Goal: Obtain resource: Download file/media

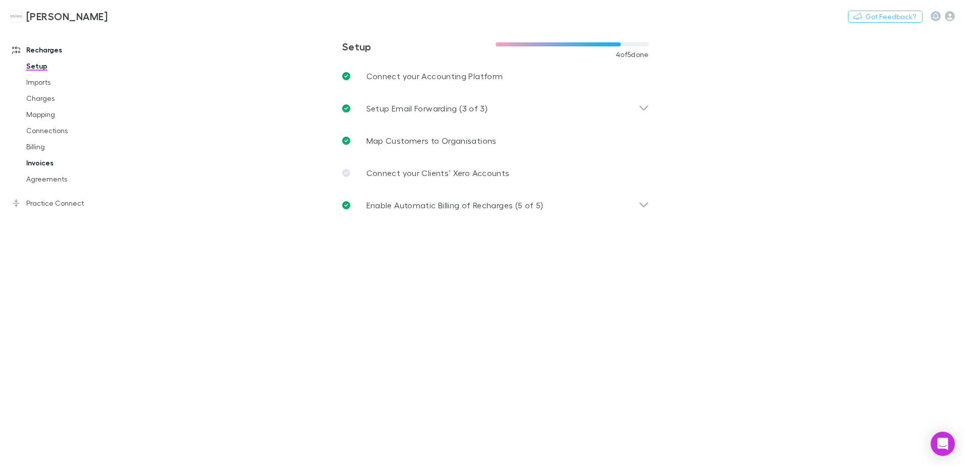
click at [47, 164] on link "Invoices" at bounding box center [76, 163] width 120 height 16
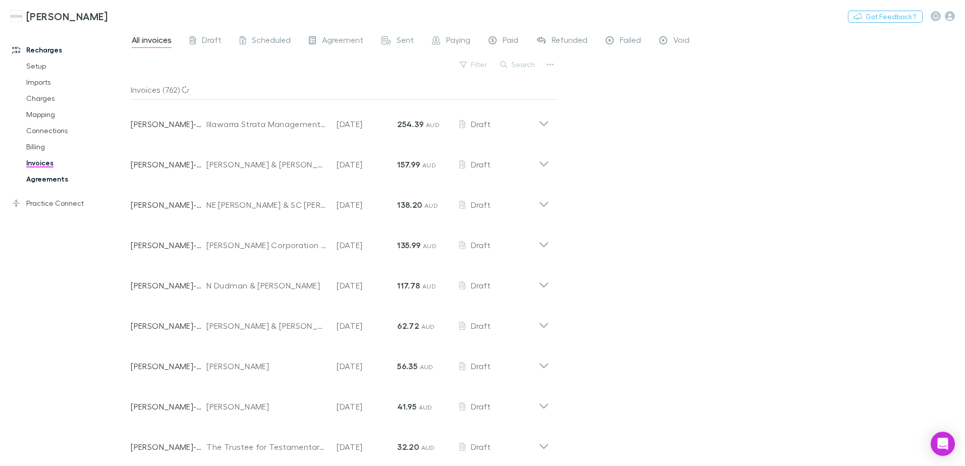
drag, startPoint x: 47, startPoint y: 180, endPoint x: 56, endPoint y: 180, distance: 9.1
click at [47, 180] on link "Agreements" at bounding box center [76, 179] width 120 height 16
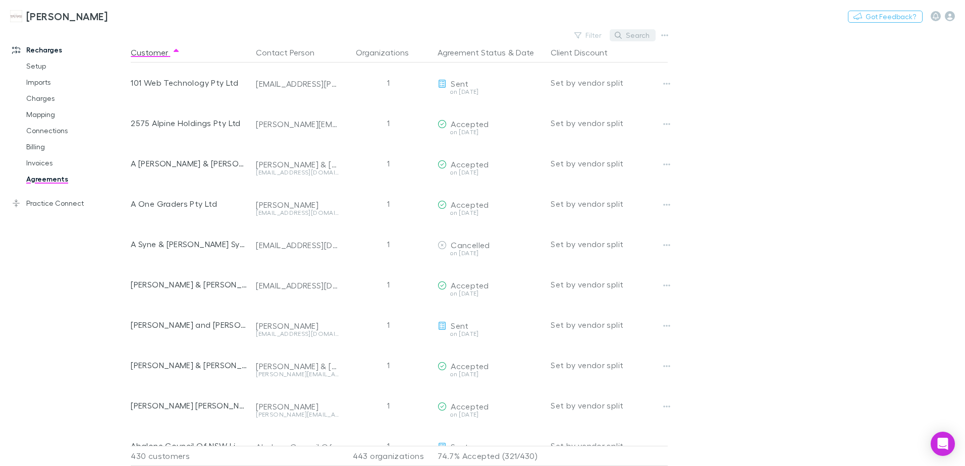
click at [624, 34] on button "Search" at bounding box center [632, 35] width 46 height 12
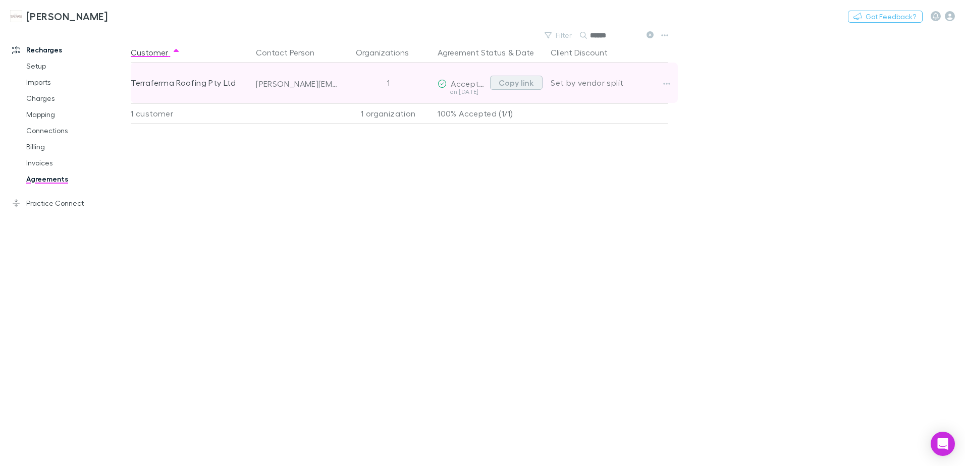
type input "******"
click at [512, 86] on button "Copy link" at bounding box center [516, 83] width 52 height 14
click at [518, 80] on button "Copy link" at bounding box center [516, 83] width 52 height 14
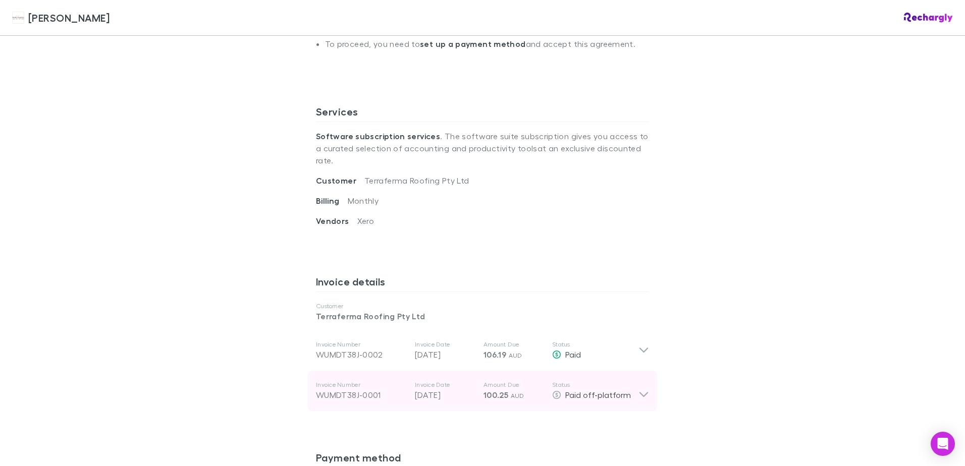
scroll to position [298, 0]
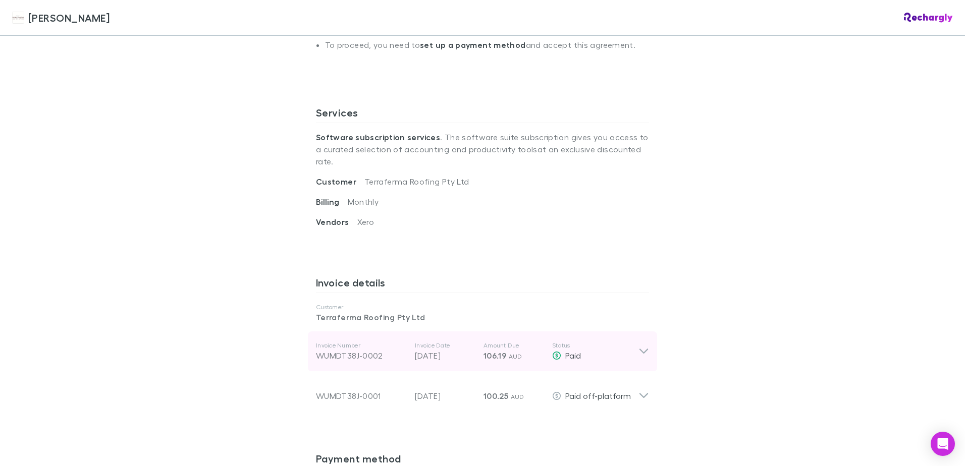
click at [639, 346] on icon at bounding box center [643, 352] width 11 height 12
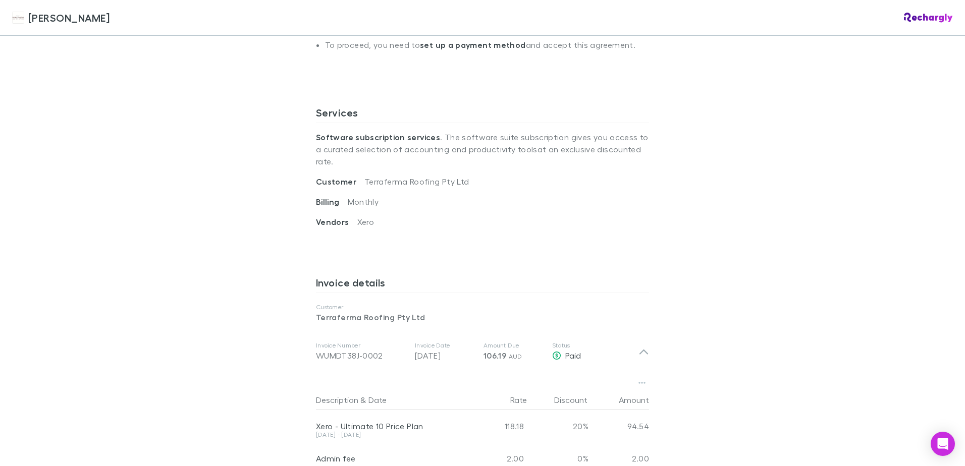
scroll to position [500, 0]
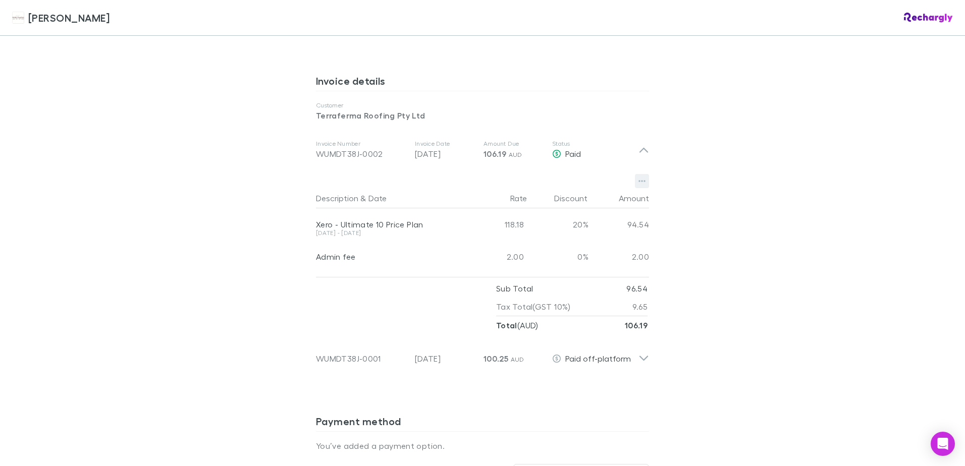
click at [638, 177] on icon "button" at bounding box center [641, 181] width 7 height 8
click at [773, 130] on div at bounding box center [482, 233] width 965 height 466
click at [640, 177] on icon "button" at bounding box center [641, 181] width 7 height 8
drag, startPoint x: 771, startPoint y: 158, endPoint x: 784, endPoint y: 163, distance: 14.1
click at [773, 158] on div at bounding box center [482, 233] width 965 height 466
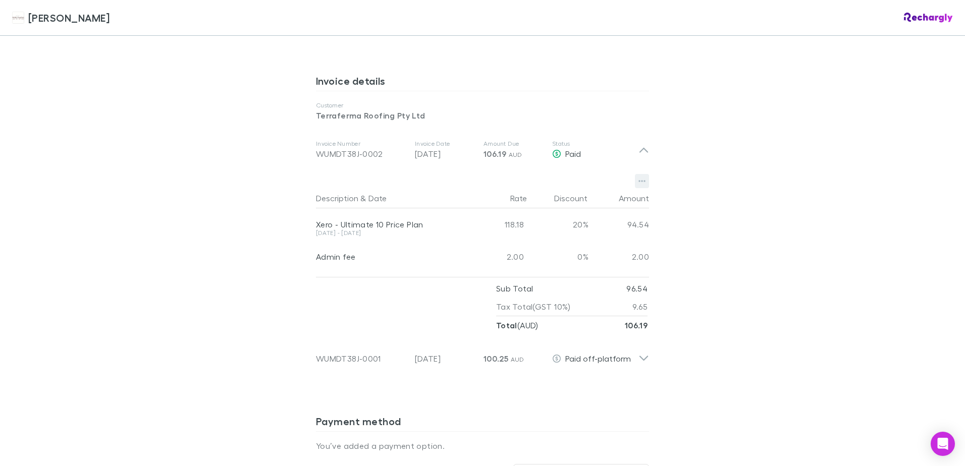
click at [640, 181] on icon "button" at bounding box center [641, 182] width 7 height 2
click at [560, 187] on p "Download PDF" at bounding box center [576, 189] width 123 height 12
